Goal: Information Seeking & Learning: Learn about a topic

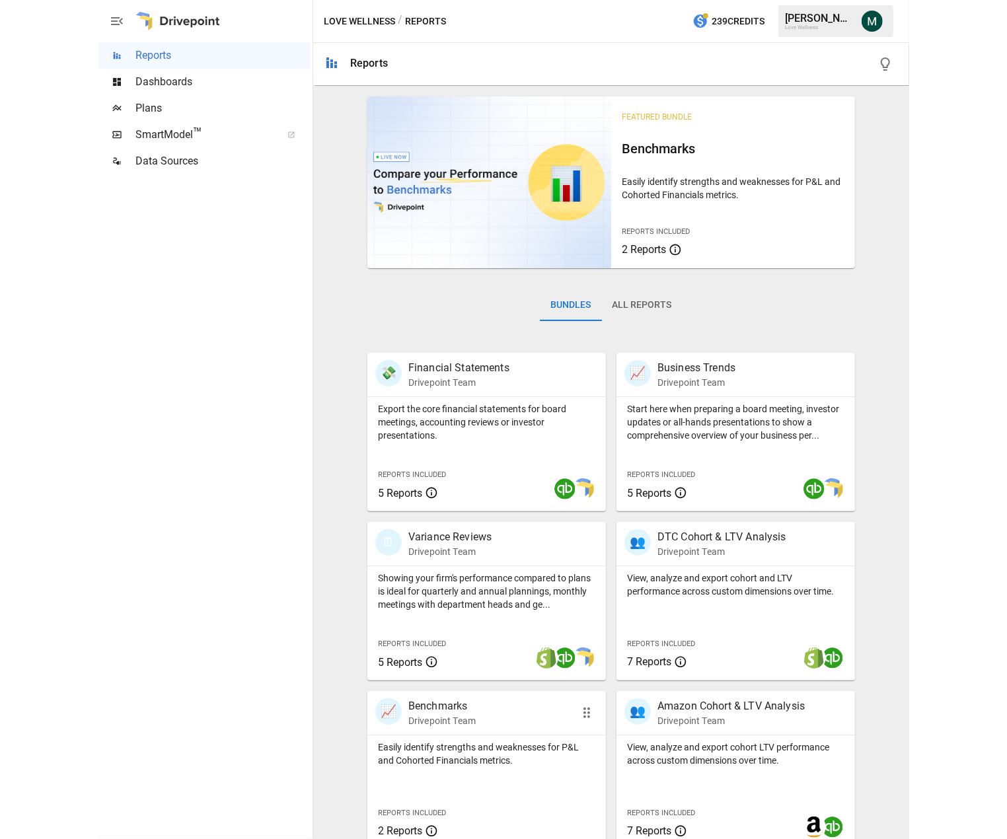
scroll to position [184, 0]
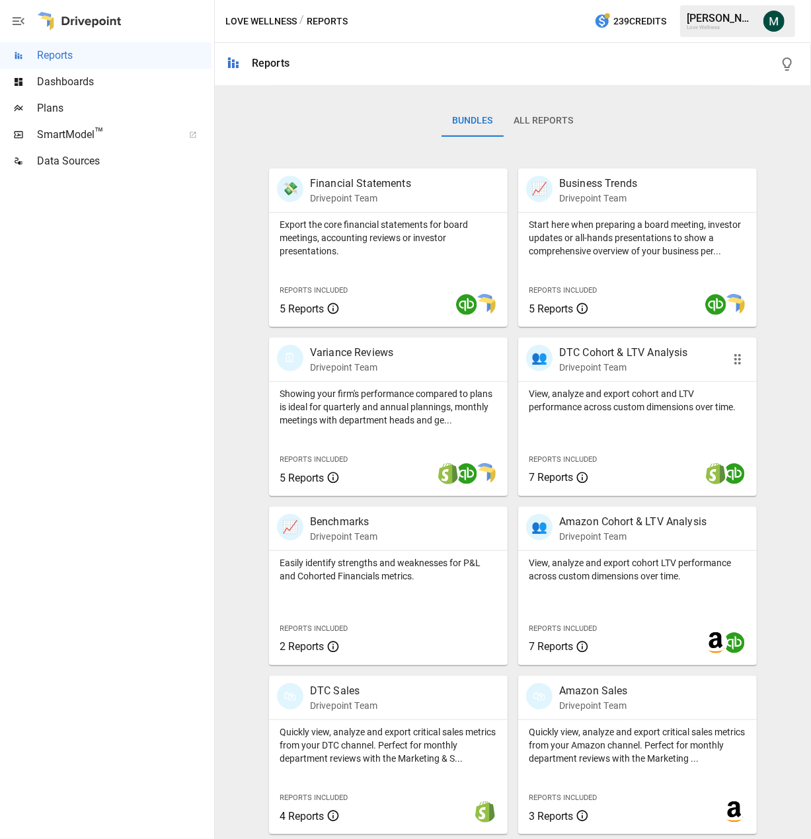
click at [599, 352] on p "DTC Cohort & LTV Analysis" at bounding box center [623, 353] width 129 height 16
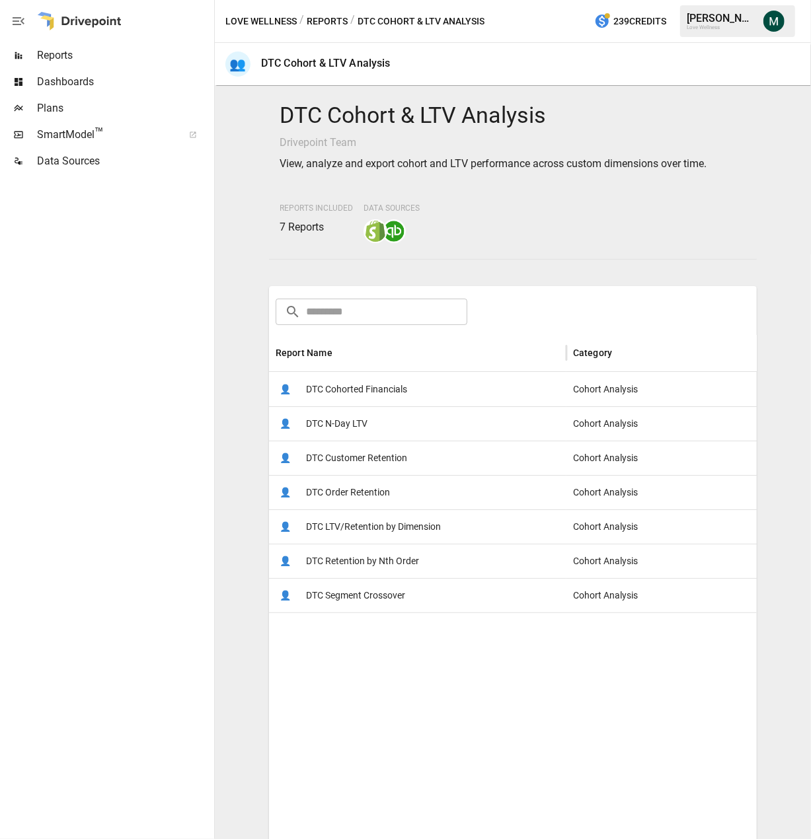
click at [354, 425] on span "DTC N-Day LTV" at bounding box center [336, 424] width 61 height 34
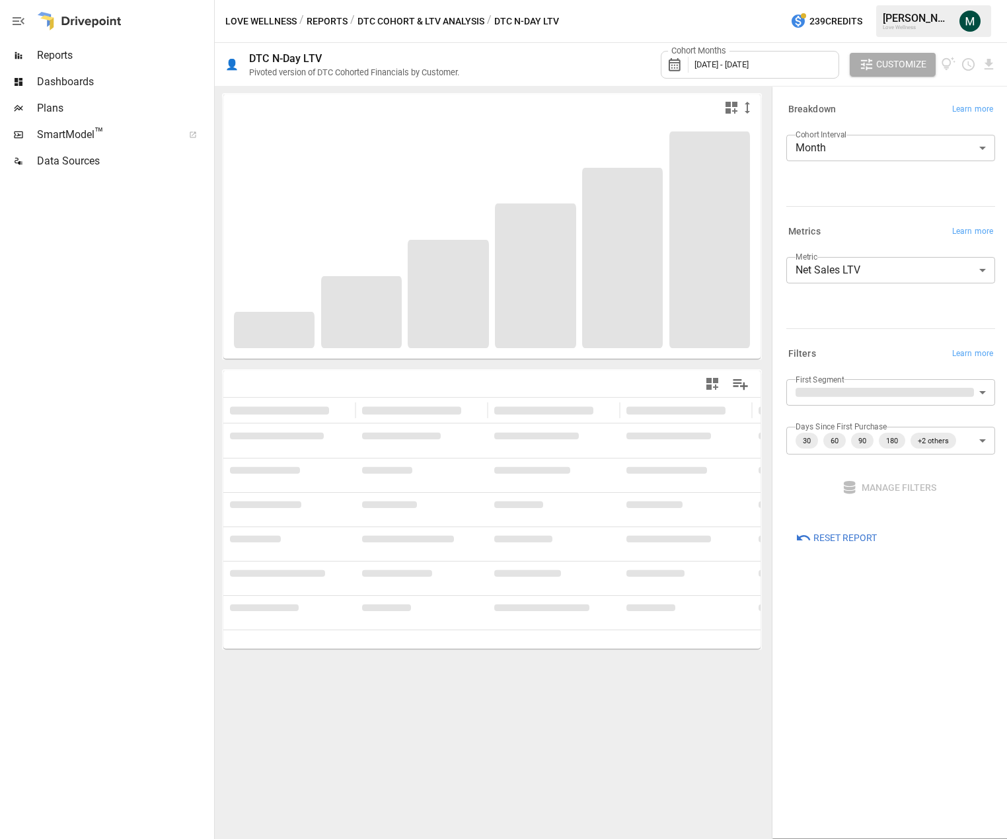
click at [788, 59] on div "Cohort Months [DATE] - [DATE]" at bounding box center [750, 65] width 178 height 28
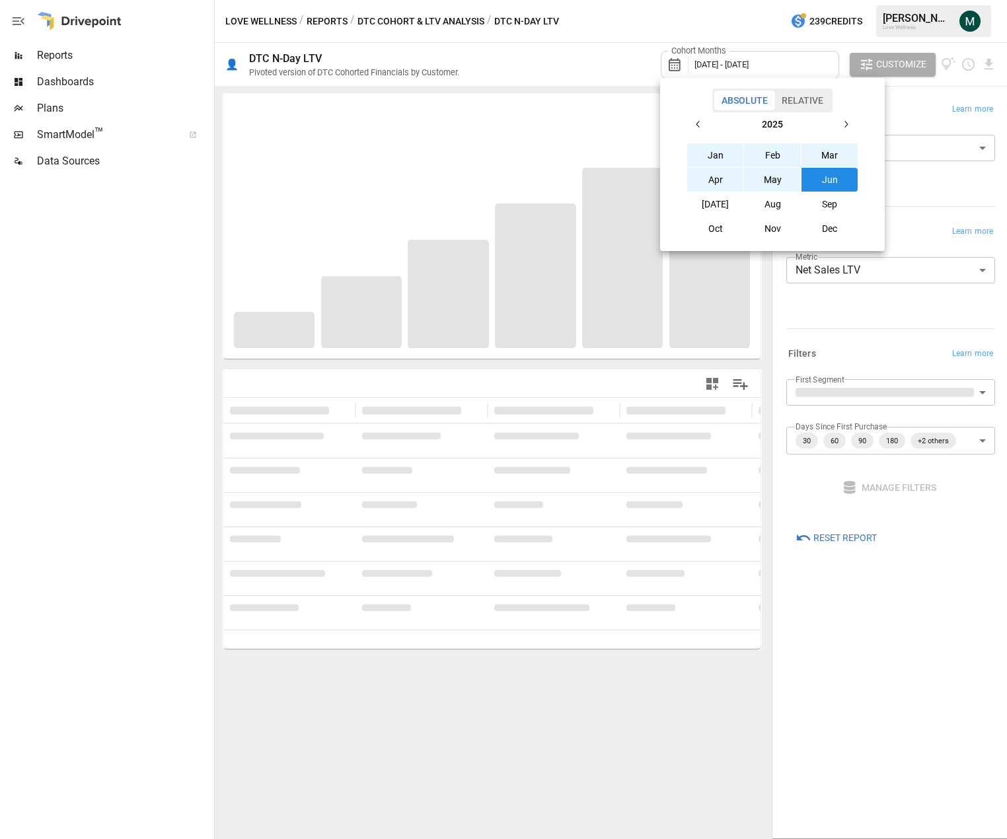
click at [599, 32] on div at bounding box center [503, 419] width 1007 height 839
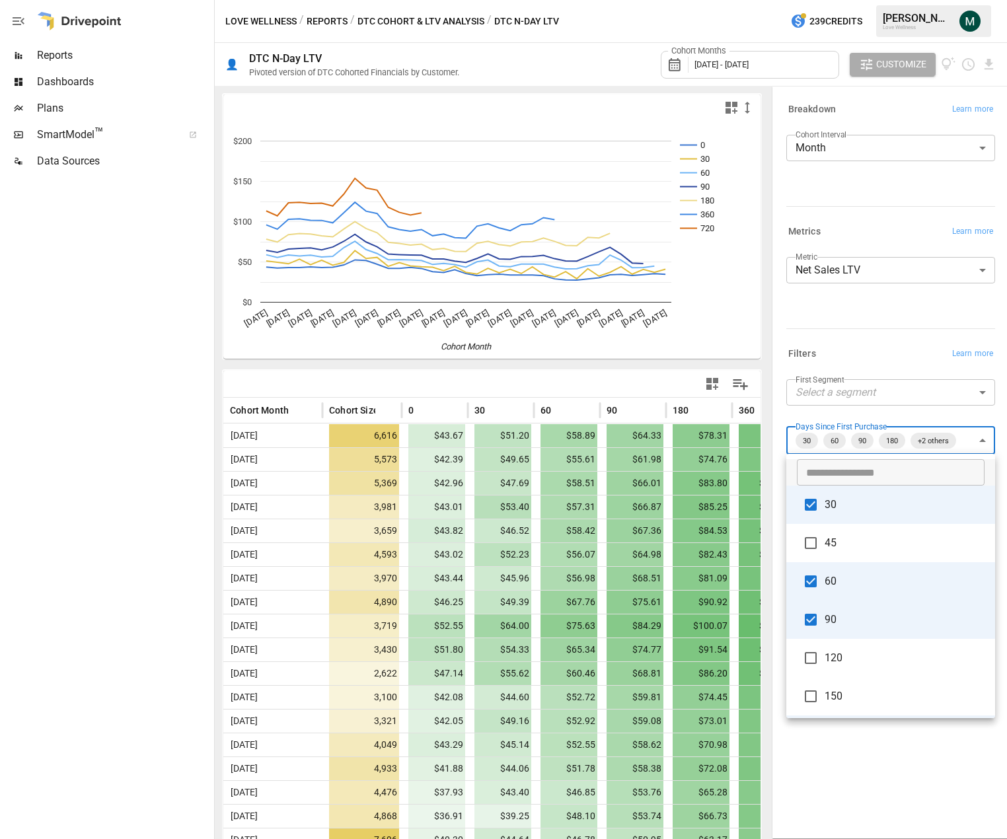
click at [810, 0] on body "Reports Dashboards Plans SmartModel ™ Data Sources Love Wellness / Reports / DT…" at bounding box center [503, 0] width 1007 height 0
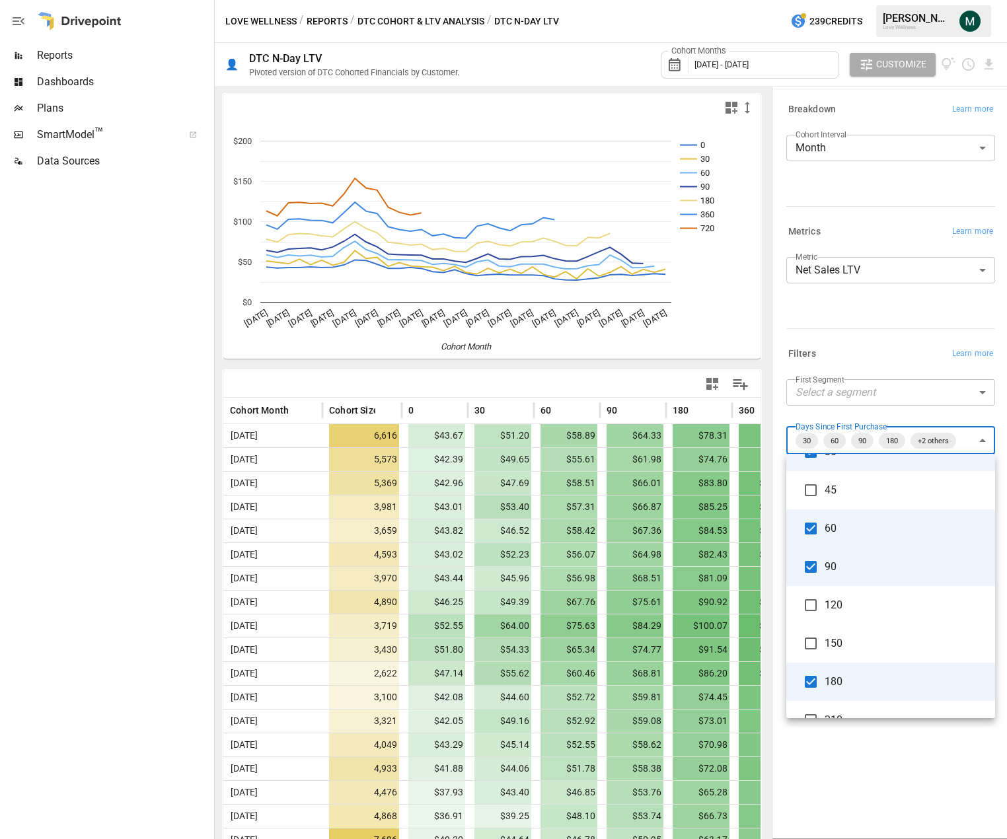
scroll to position [309, 0]
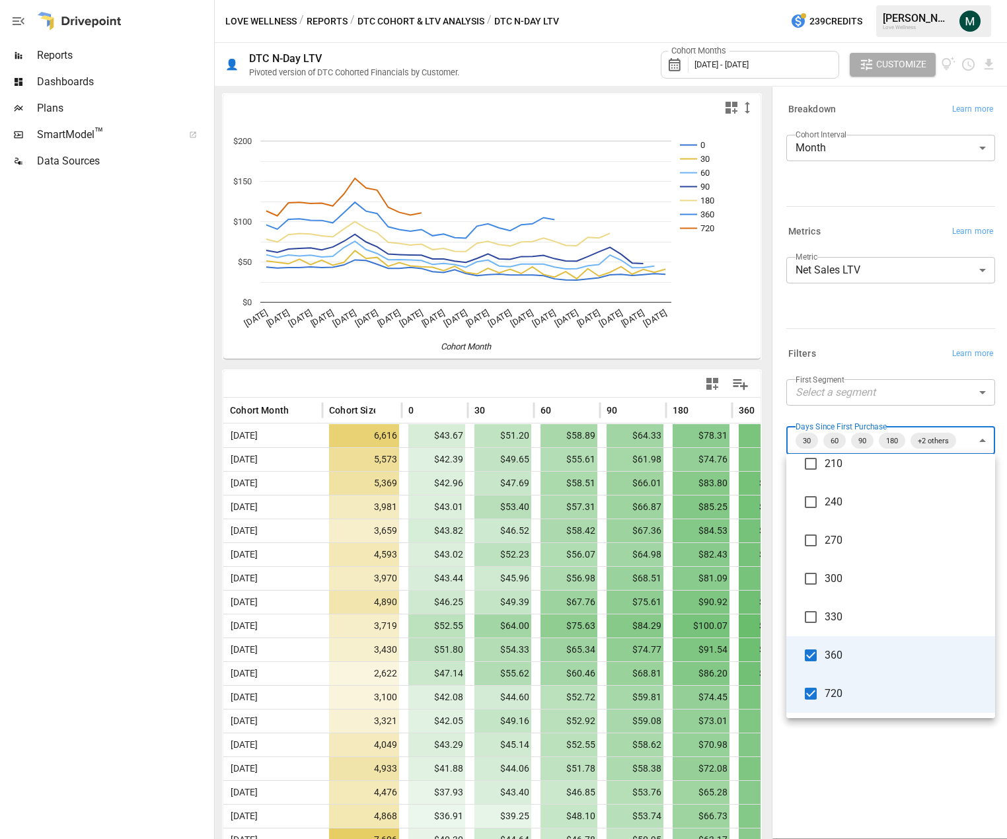
click at [810, 699] on span "720" at bounding box center [905, 694] width 160 height 16
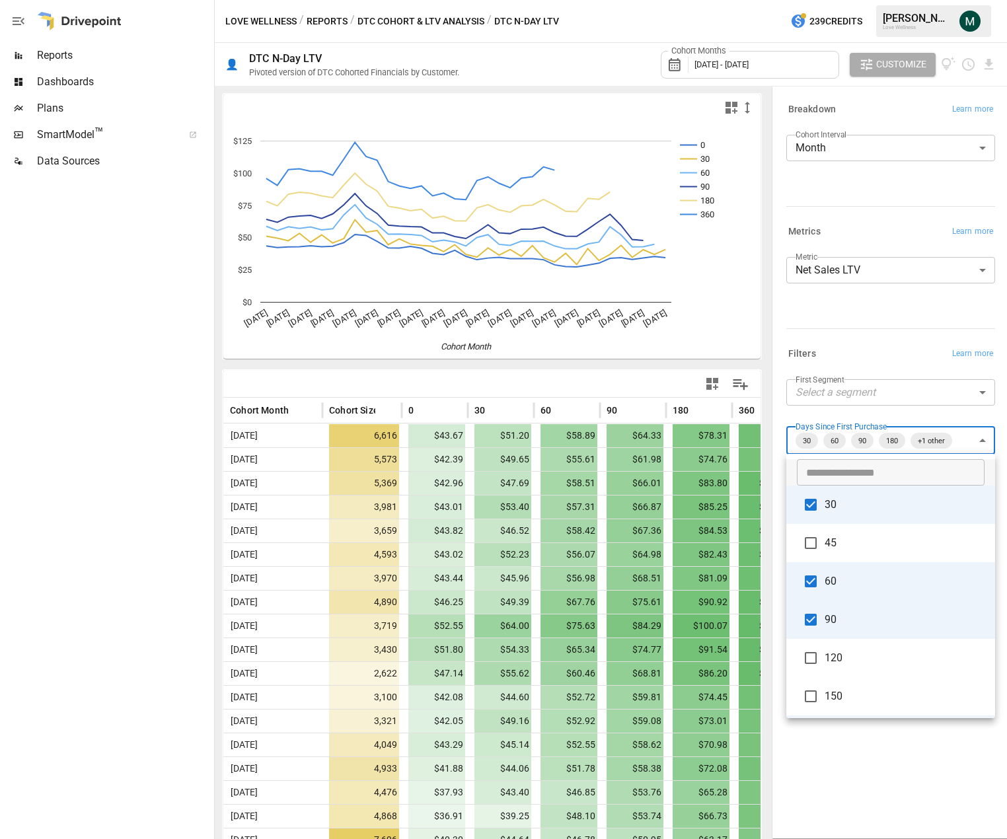
click at [810, 576] on span "60" at bounding box center [905, 582] width 160 height 16
type input "**********"
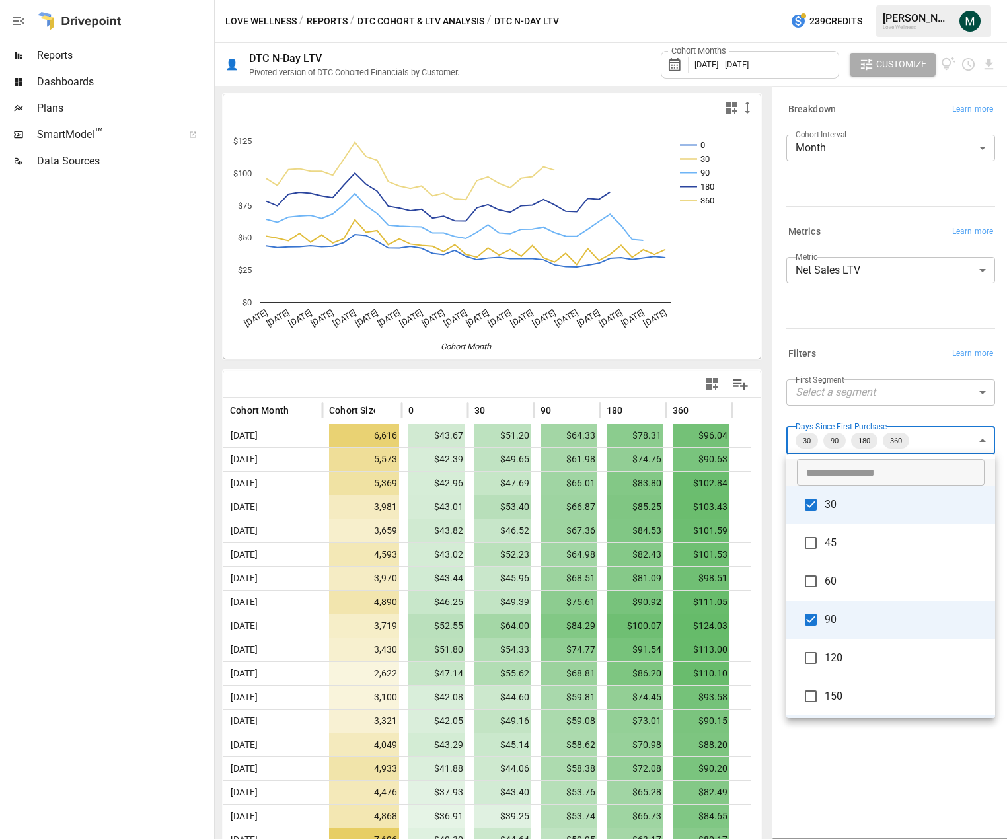
click at [810, 330] on div at bounding box center [503, 419] width 1007 height 839
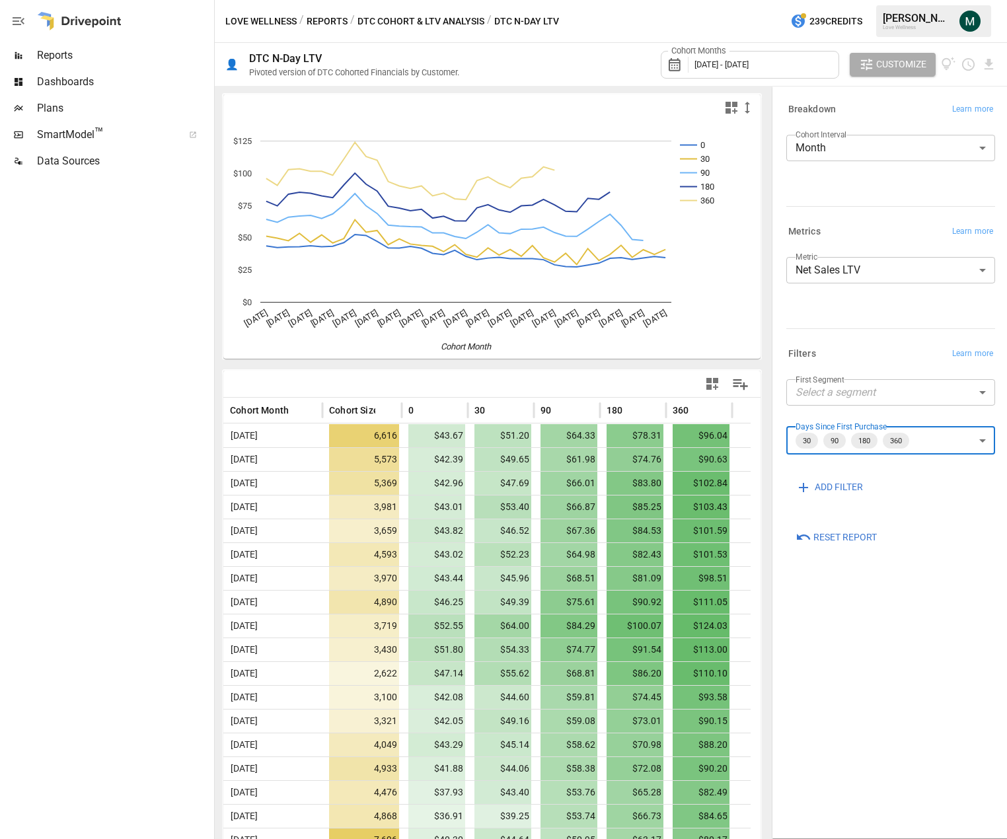
click at [749, 60] on span "[DATE] - [DATE]" at bounding box center [722, 64] width 54 height 10
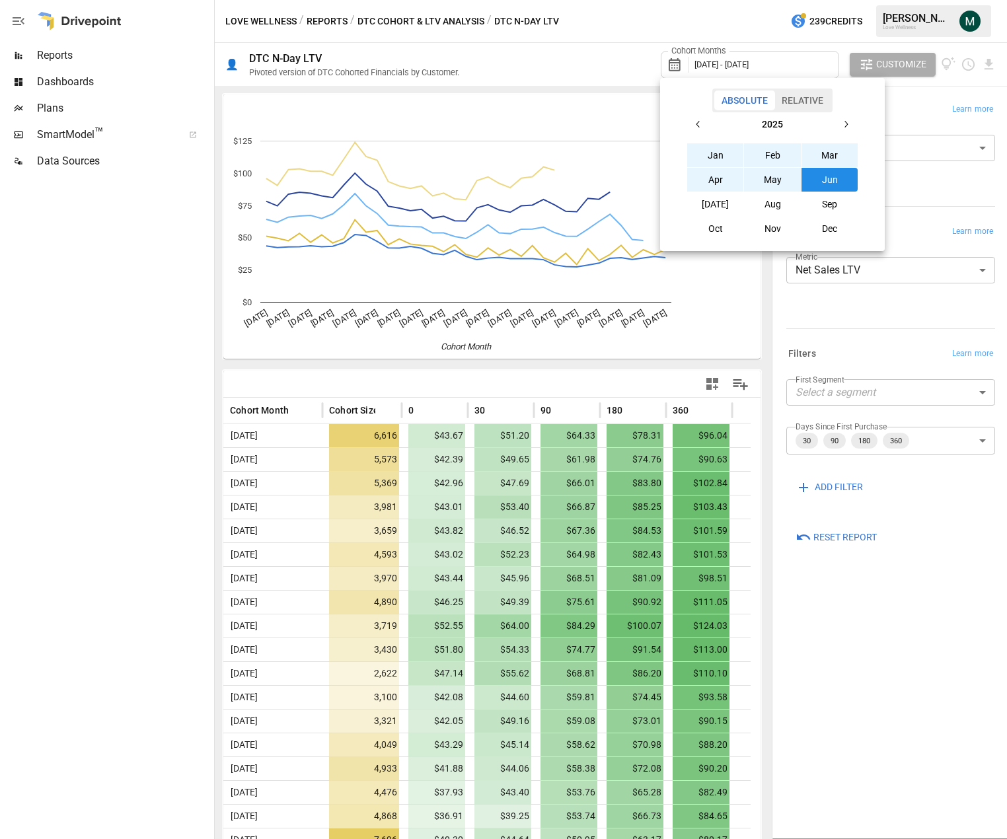
click at [701, 125] on icon "button" at bounding box center [698, 124] width 11 height 11
click at [700, 125] on icon "button" at bounding box center [698, 124] width 11 height 11
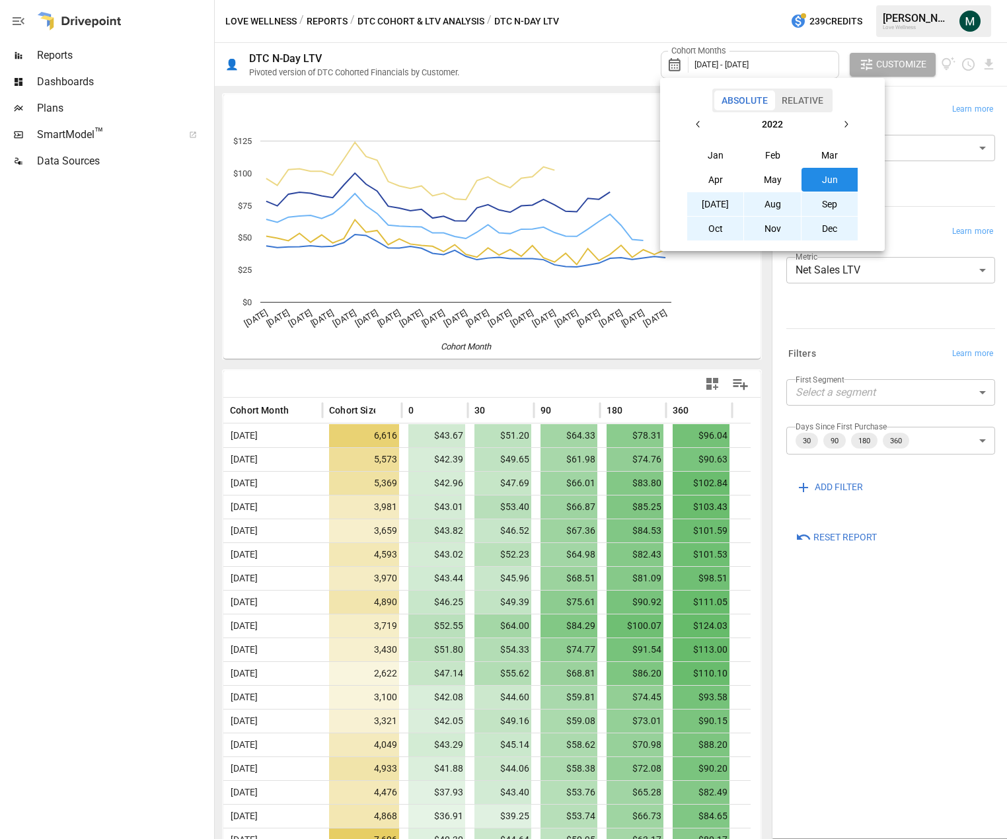
click at [700, 125] on icon "button" at bounding box center [698, 124] width 11 height 11
click at [810, 128] on icon "button" at bounding box center [846, 124] width 11 height 11
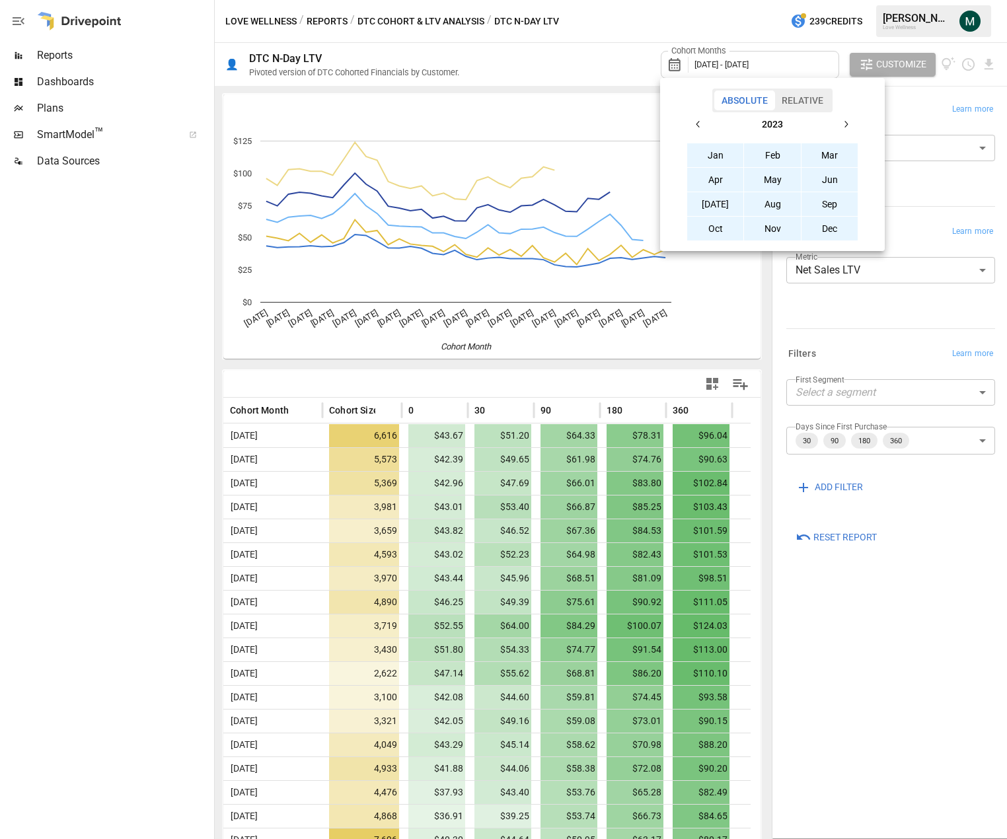
click at [810, 182] on button "Jun" at bounding box center [830, 180] width 57 height 24
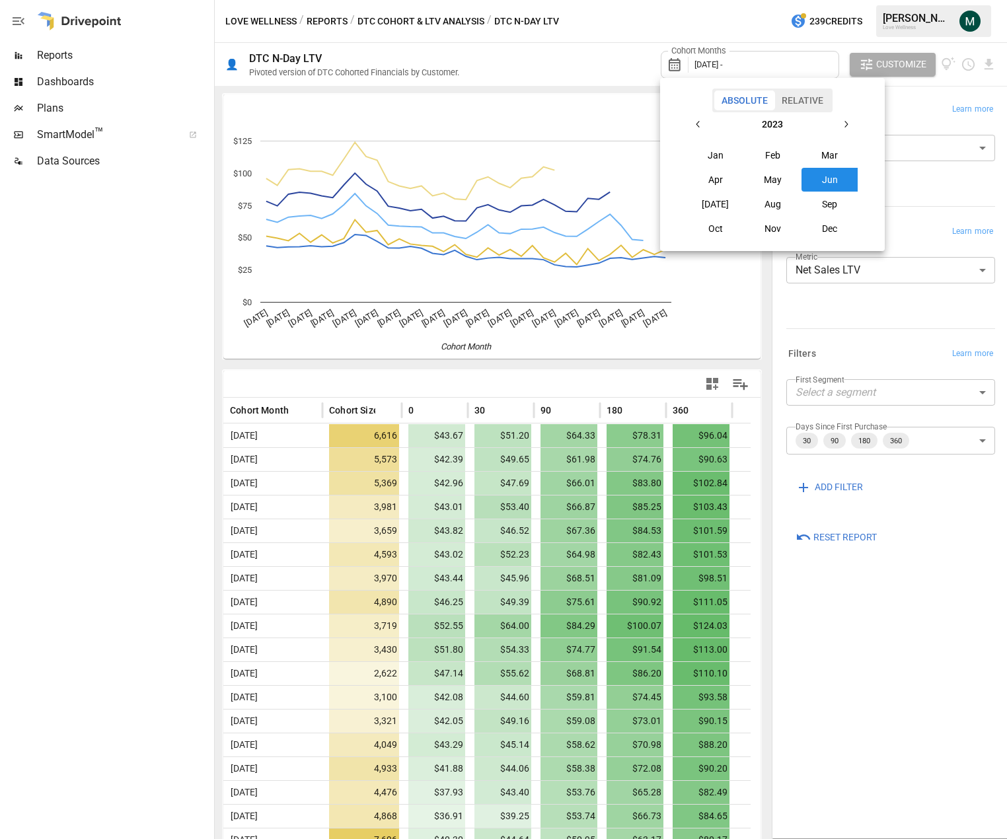
click at [810, 122] on icon "button" at bounding box center [846, 124] width 11 height 11
click at [696, 126] on icon "button" at bounding box center [698, 124] width 11 height 11
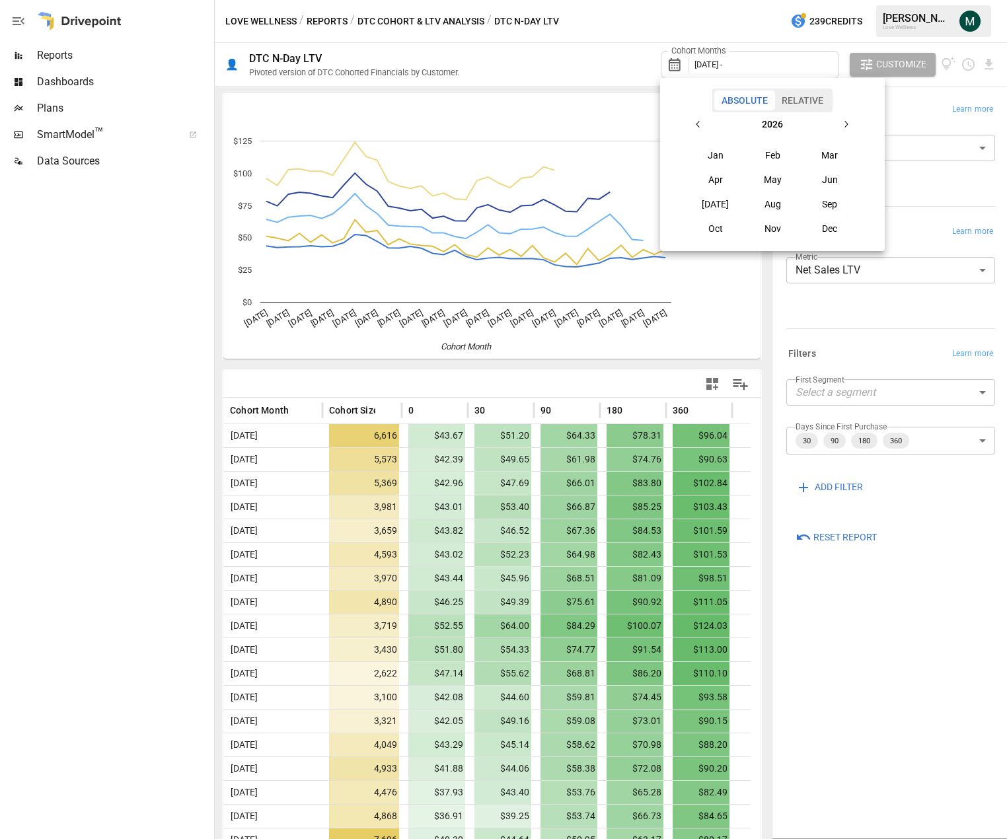
click at [696, 126] on icon "button" at bounding box center [698, 124] width 11 height 11
click at [722, 206] on button "[DATE]" at bounding box center [715, 204] width 57 height 24
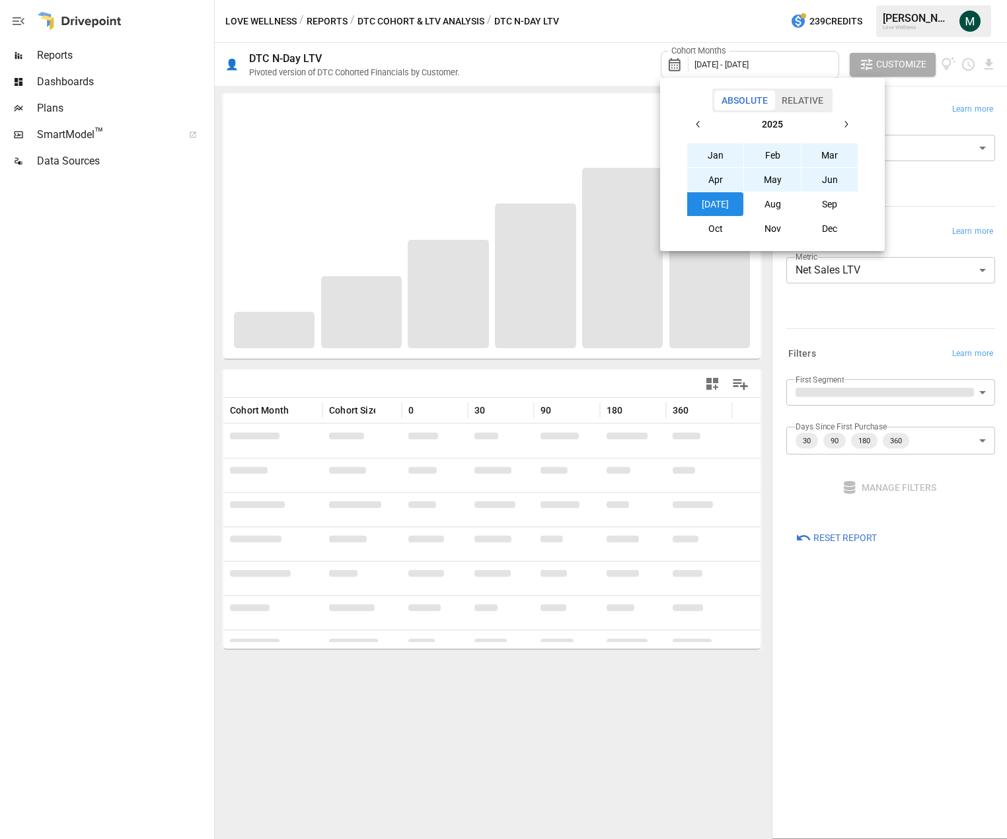
click at [613, 75] on div at bounding box center [503, 419] width 1007 height 839
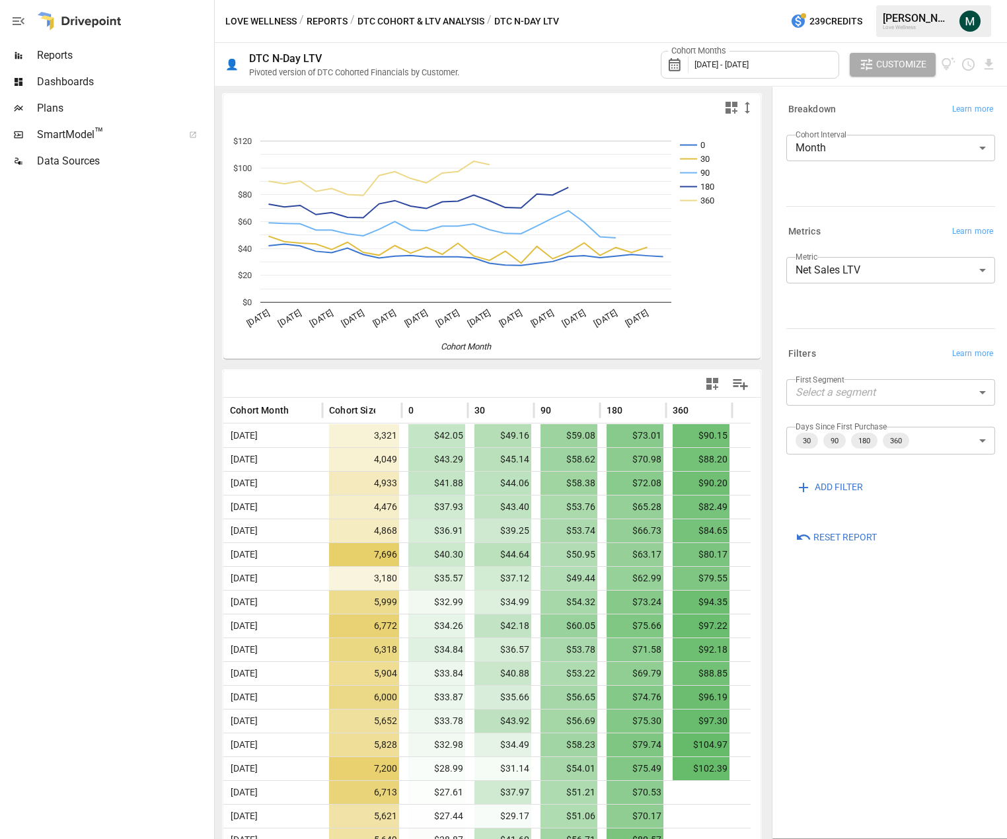
click at [810, 319] on div "**********" at bounding box center [891, 290] width 209 height 66
click at [810, 0] on body "Reports Dashboards Plans SmartModel ™ Data Sources Love Wellness / Reports / DT…" at bounding box center [503, 0] width 1007 height 0
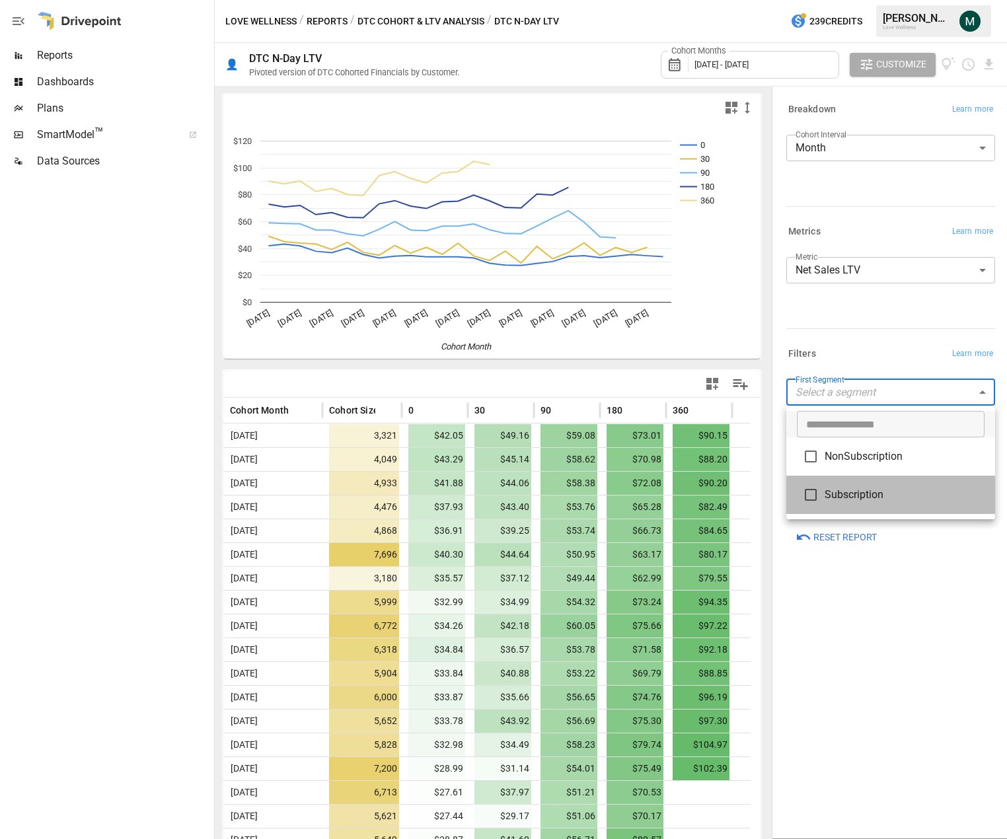
click at [810, 495] on span "Subscription" at bounding box center [905, 495] width 160 height 16
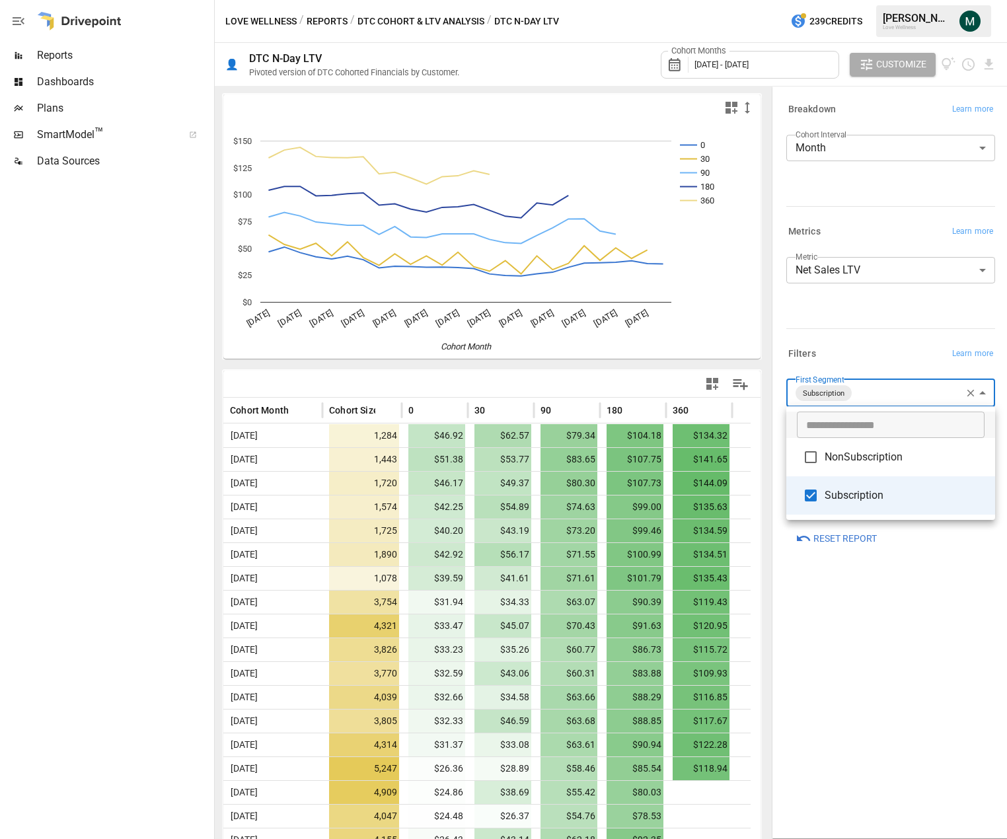
click at [810, 459] on span "NonSubscription" at bounding box center [905, 457] width 160 height 16
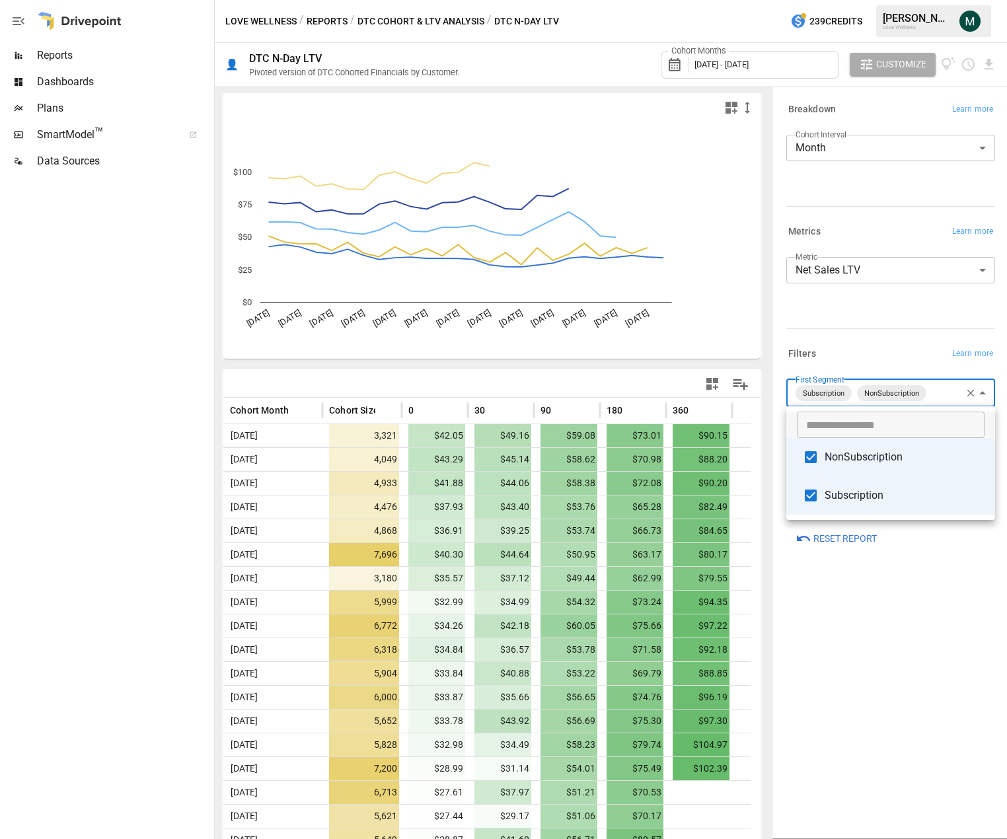
click at [810, 495] on span "Subscription" at bounding box center [905, 496] width 160 height 16
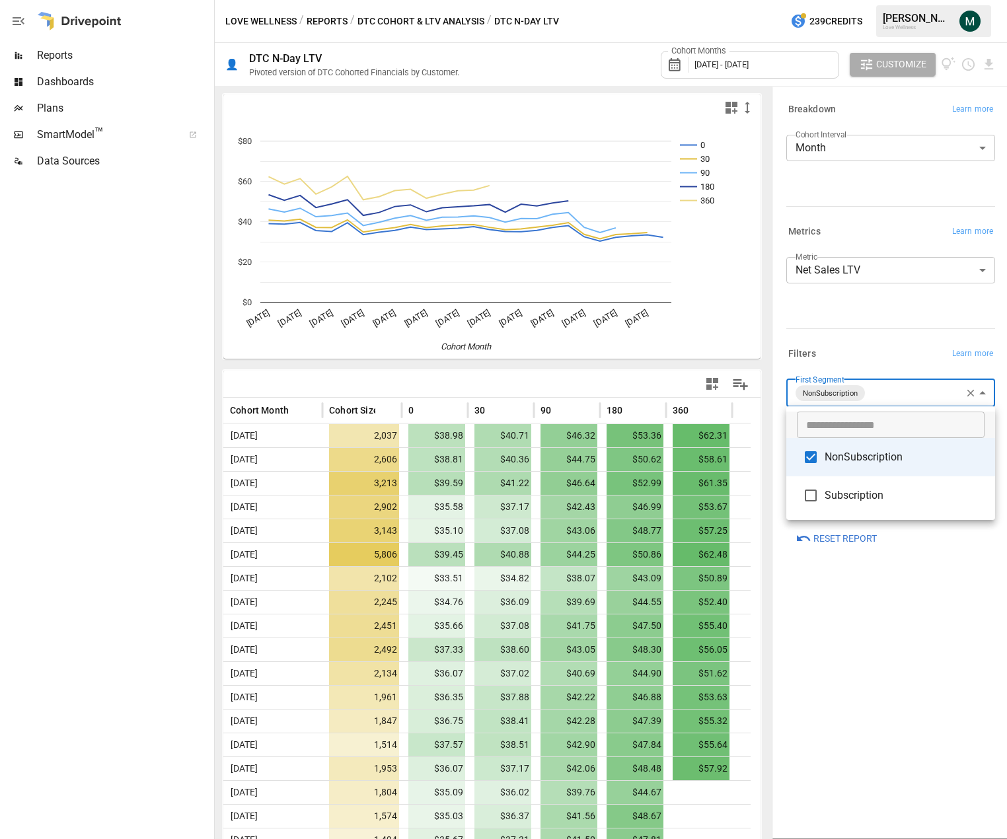
click at [810, 497] on span "Subscription" at bounding box center [905, 496] width 160 height 16
click at [810, 461] on span "NonSubscription" at bounding box center [905, 457] width 160 height 16
type input "**********"
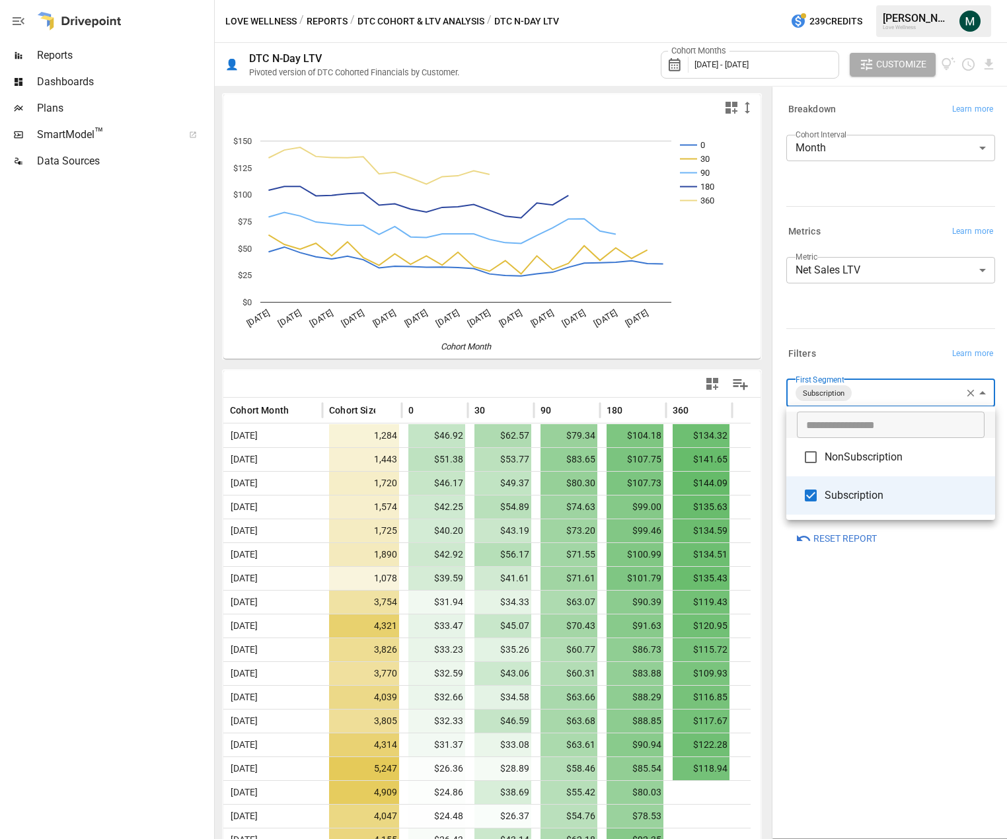
click at [810, 494] on span "Subscription" at bounding box center [905, 496] width 160 height 16
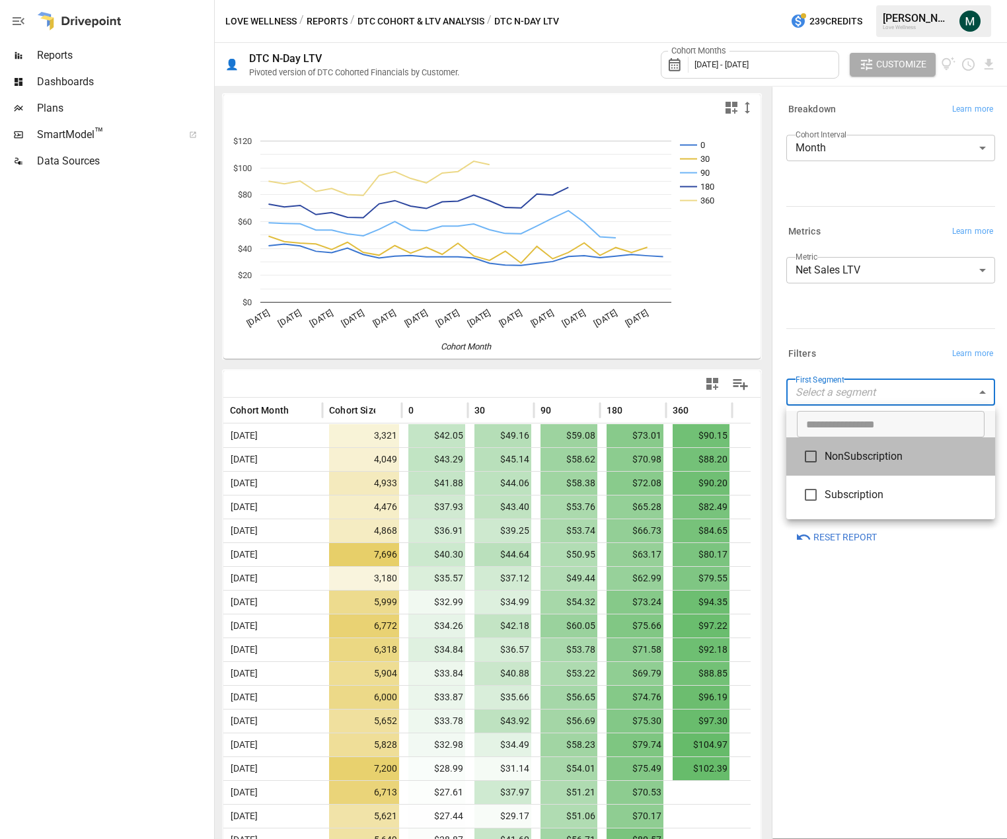
click at [810, 461] on span "NonSubscription" at bounding box center [905, 457] width 160 height 16
type input "**********"
